Goal: Task Accomplishment & Management: Manage account settings

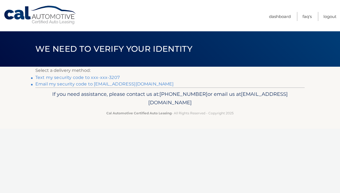
click at [104, 79] on link "Text my security code to xxx-xxx-3207" at bounding box center [77, 77] width 84 height 5
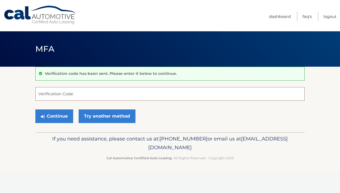
click at [85, 93] on input "Verification Code" at bounding box center [169, 94] width 269 height 14
type input "136216"
click at [47, 119] on button "Continue" at bounding box center [54, 116] width 38 height 14
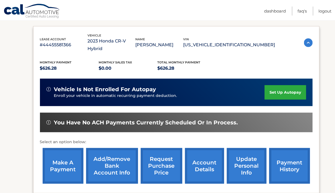
scroll to position [93, 0]
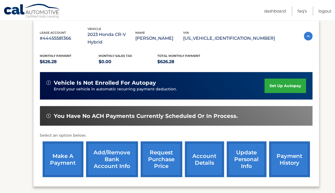
click at [53, 152] on link "make a payment" at bounding box center [63, 159] width 41 height 36
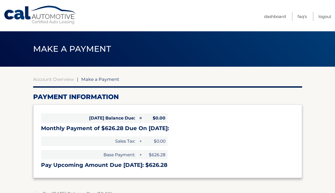
select select "ZDI2ODI0NWQtZmU1MS00YjA4LTlmZjYtYzUxM2M2MmY0ZDUx"
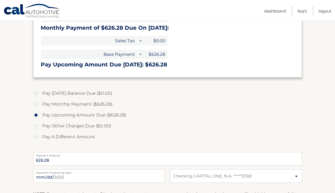
scroll to position [121, 0]
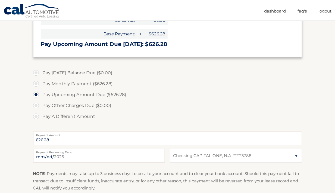
click at [37, 89] on label "Pay Monthly Payment ($626.28)" at bounding box center [167, 83] width 269 height 11
click at [37, 87] on input "Pay Monthly Payment ($626.28)" at bounding box center [37, 82] width 5 height 9
radio input "true"
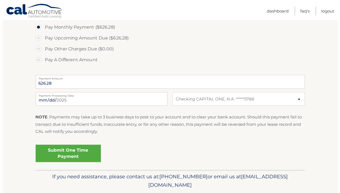
scroll to position [181, 0]
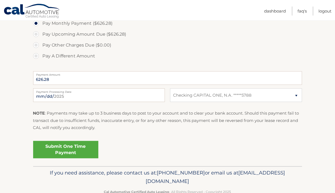
click at [69, 158] on link "Submit One Time Payment" at bounding box center [65, 149] width 65 height 17
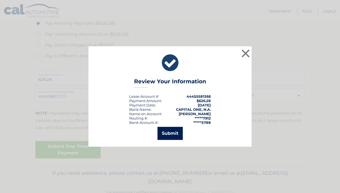
click at [170, 135] on button "Submit" at bounding box center [169, 133] width 25 height 13
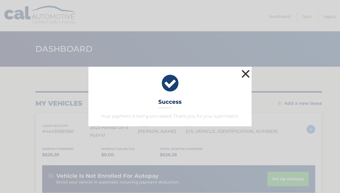
click at [245, 69] on button "×" at bounding box center [245, 73] width 11 height 11
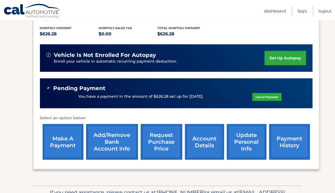
scroll to position [120, 0]
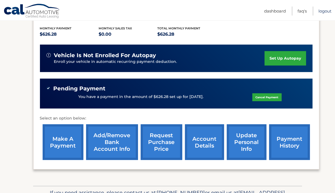
click at [322, 10] on link "Logout" at bounding box center [325, 11] width 13 height 9
